Goal: Information Seeking & Learning: Check status

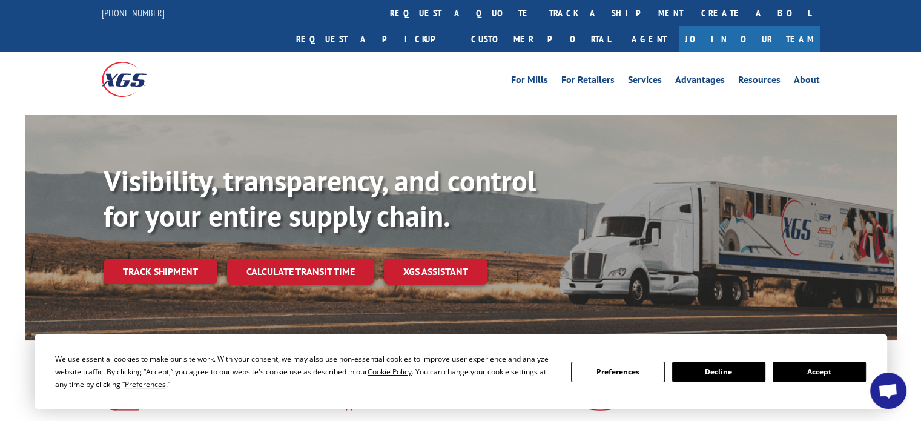
click at [148, 259] on link "Track shipment" at bounding box center [161, 271] width 114 height 25
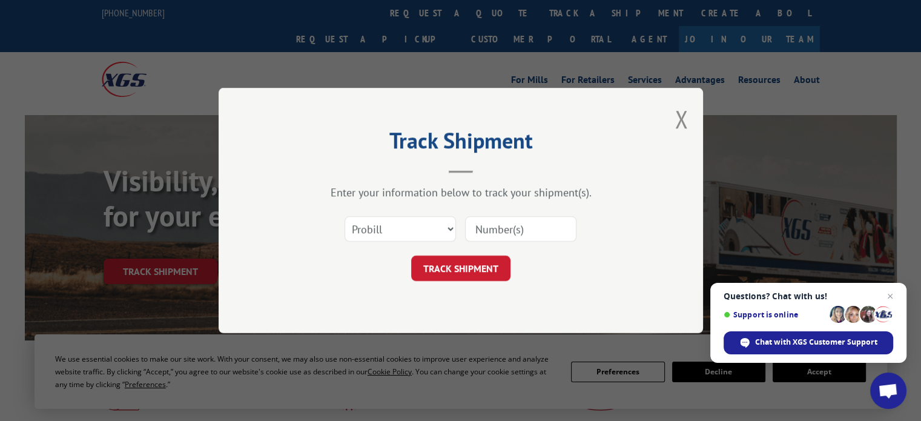
click at [494, 228] on input at bounding box center [520, 228] width 111 height 25
click at [557, 229] on input at bounding box center [520, 228] width 111 height 25
type input "17687850"
click at [462, 264] on button "TRACK SHIPMENT" at bounding box center [460, 268] width 99 height 25
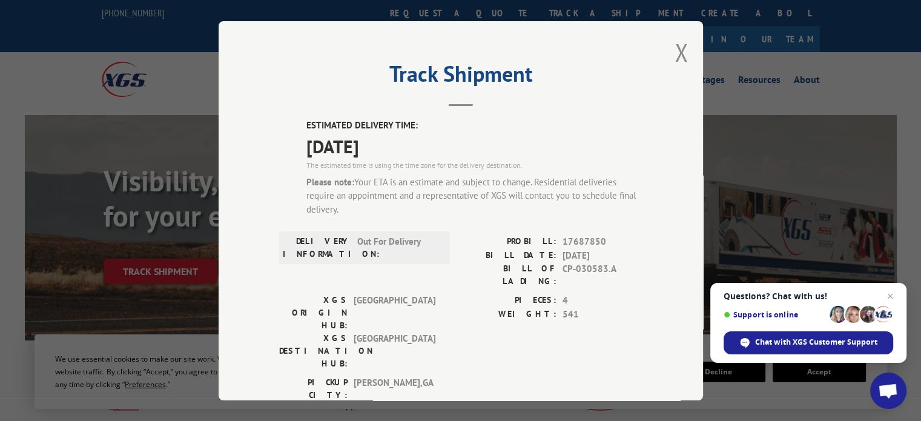
click at [683, 51] on div "Track Shipment ESTIMATED DELIVERY TIME: [DATE] The estimated time is using the …" at bounding box center [461, 210] width 485 height 379
click at [676, 56] on button "Close modal" at bounding box center [681, 52] width 13 height 32
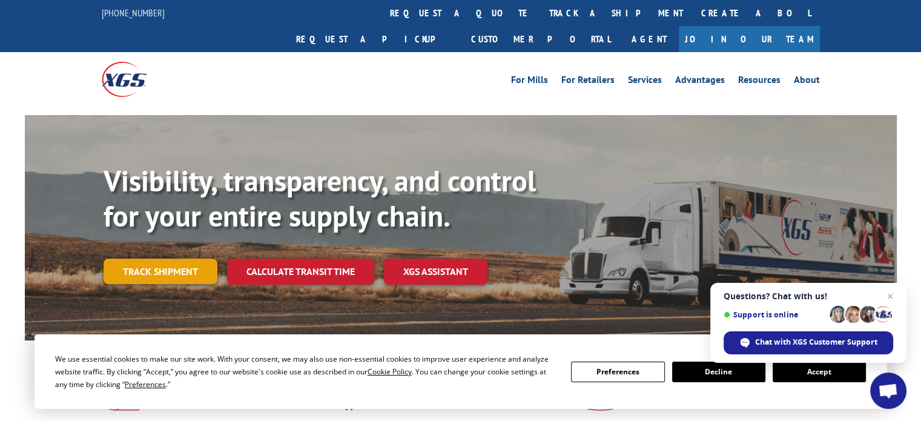
click at [157, 259] on link "Track shipment" at bounding box center [161, 271] width 114 height 25
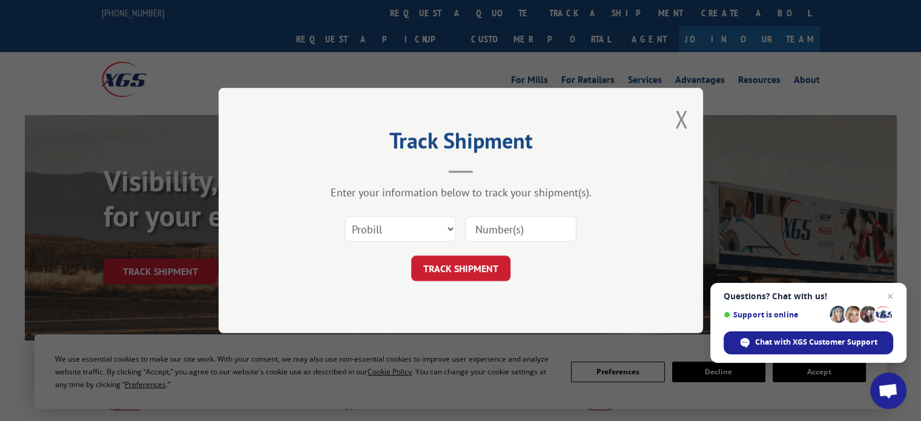
click at [517, 227] on input at bounding box center [520, 228] width 111 height 25
type input "17693087"
click at [480, 268] on button "TRACK SHIPMENT" at bounding box center [460, 268] width 99 height 25
